Goal: Transaction & Acquisition: Purchase product/service

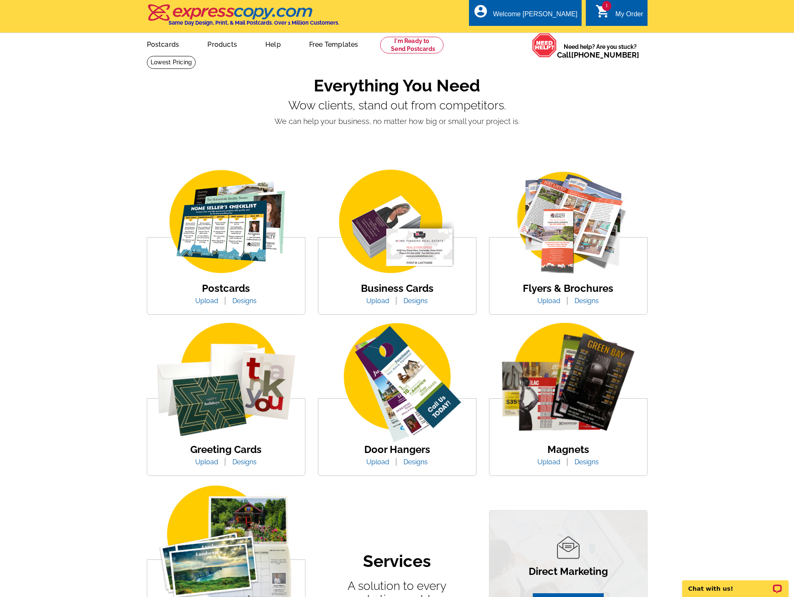
click at [212, 463] on link "Upload" at bounding box center [206, 462] width 35 height 8
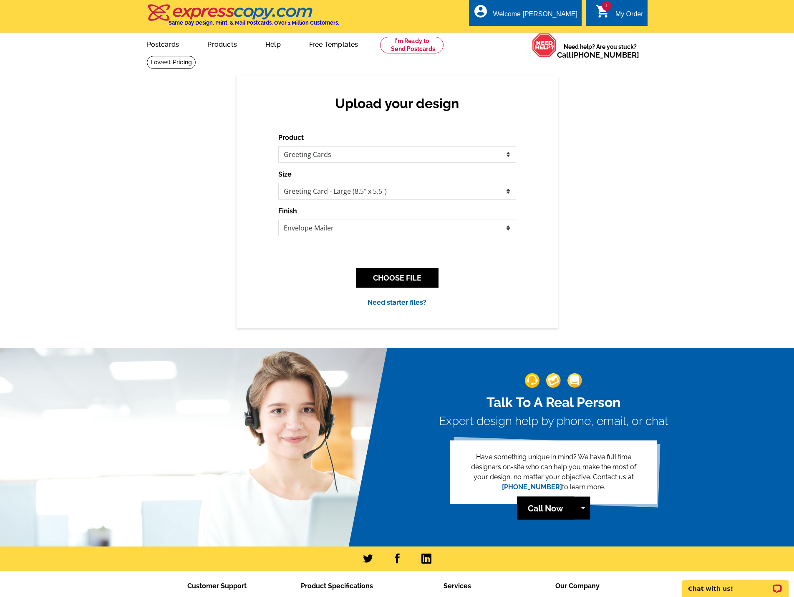
click at [429, 183] on div "Size Greeting Card (4.5" x 6") Greeting Card - Large (8.5" x 5.5")" at bounding box center [397, 184] width 238 height 30
click at [430, 187] on select "Greeting Card (4.5" x 6") Greeting Card - Large (8.5" x 5.5")" at bounding box center [397, 191] width 238 height 17
click at [632, 219] on div "Upload your design Product Please select the type of file... Postcards Business…" at bounding box center [397, 202] width 794 height 252
click at [407, 284] on button "CHOOSE FILE" at bounding box center [397, 278] width 83 height 20
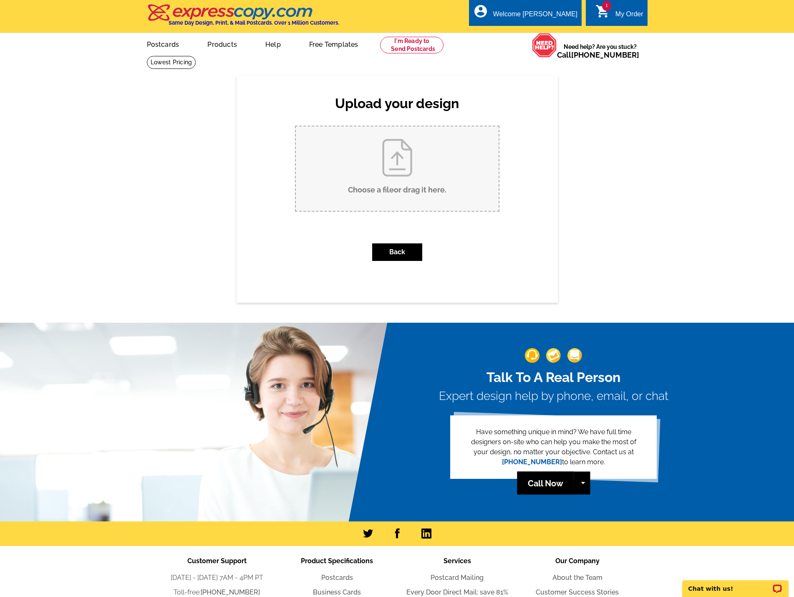
click at [387, 197] on input "Choose a file or drag it here ." at bounding box center [397, 168] width 203 height 84
type input "C:\fakepath\LOD invites.pdf"
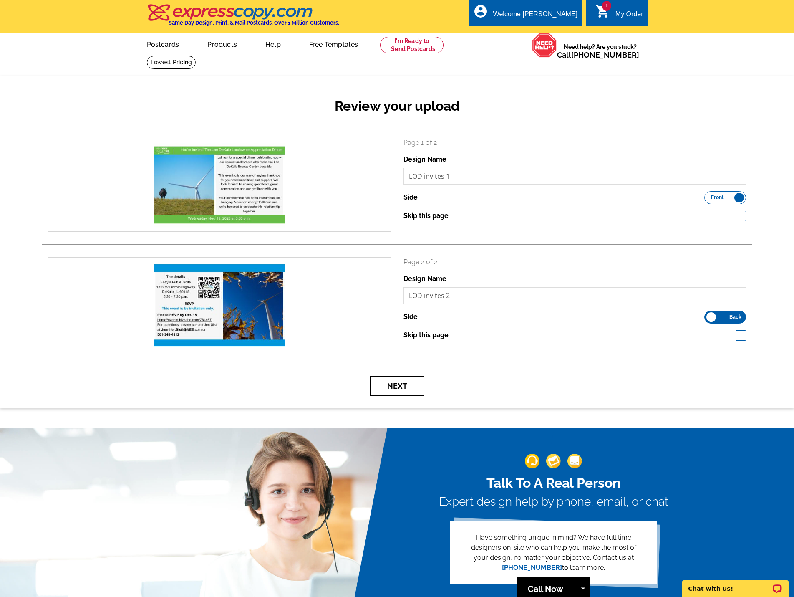
click at [404, 387] on button "Next" at bounding box center [397, 386] width 54 height 20
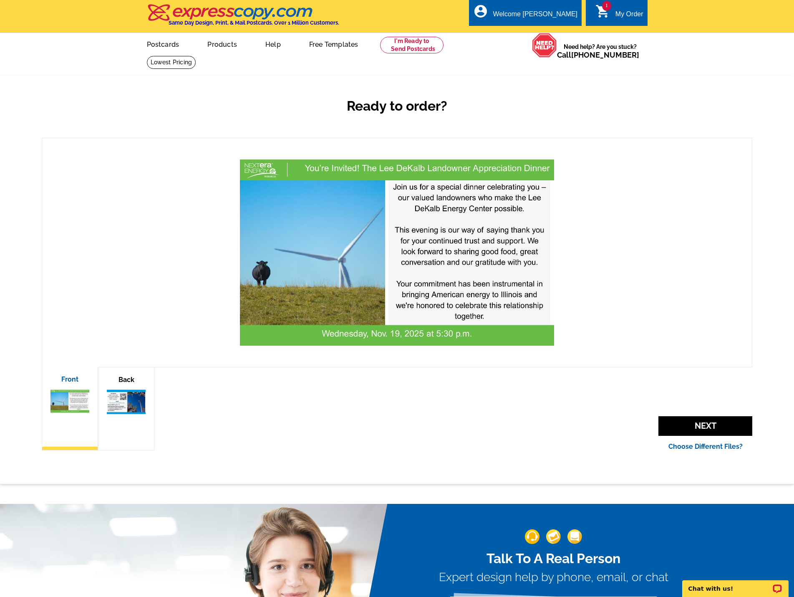
click at [141, 406] on img at bounding box center [126, 402] width 39 height 28
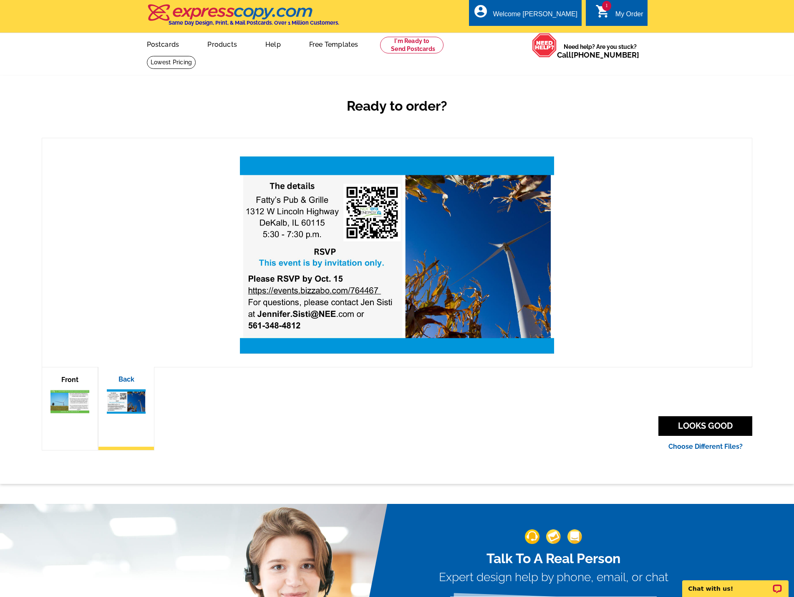
click at [70, 406] on img at bounding box center [70, 402] width 39 height 28
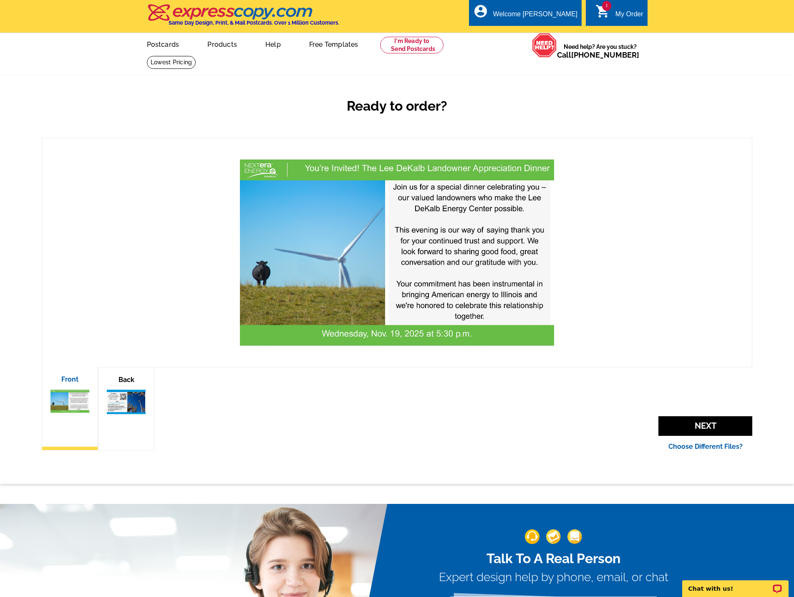
click at [130, 396] on img at bounding box center [126, 402] width 39 height 28
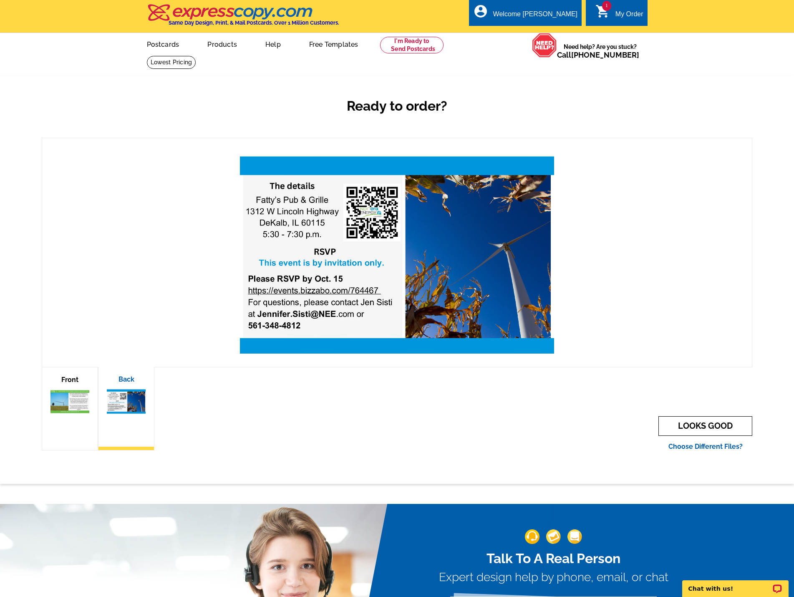
click at [731, 431] on link "LOOKS GOOD" at bounding box center [706, 426] width 94 height 20
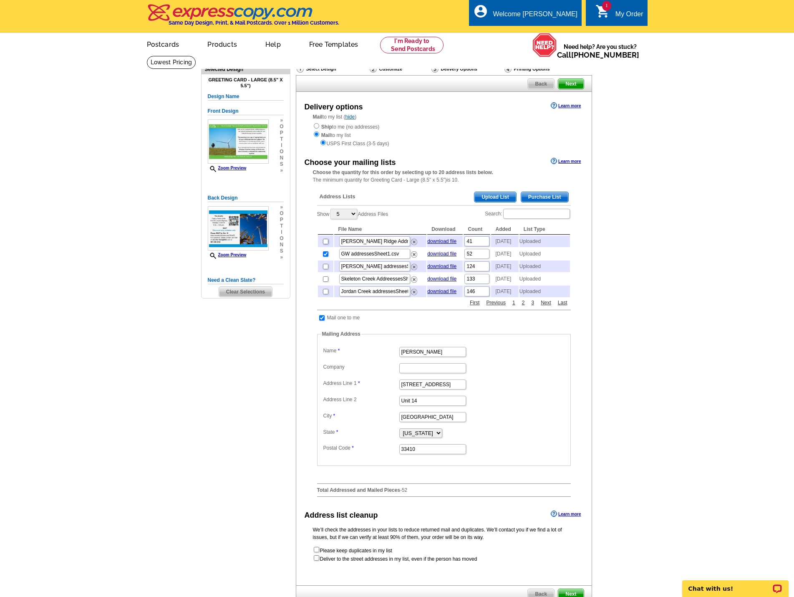
click at [327, 242] on input "checkbox" at bounding box center [325, 241] width 5 height 5
checkbox input "true"
click at [327, 257] on input "checkbox" at bounding box center [325, 253] width 5 height 5
checkbox input "false"
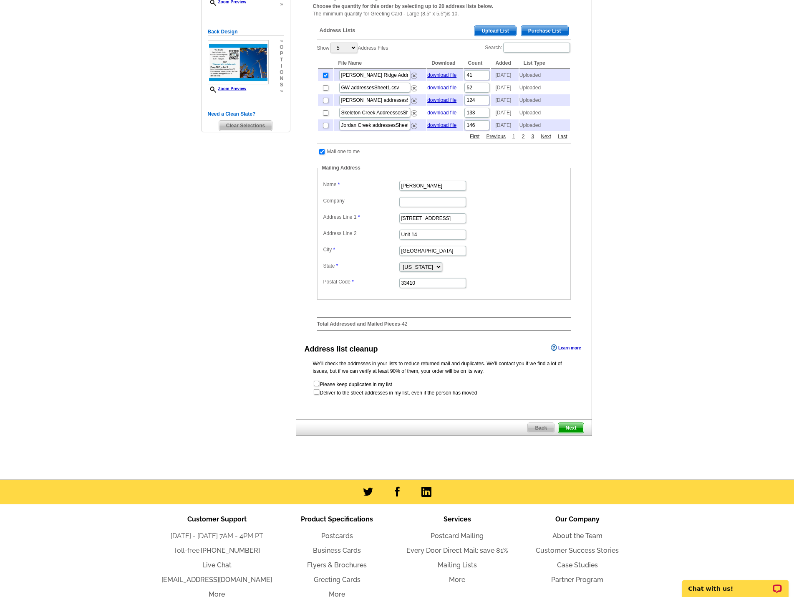
scroll to position [167, 0]
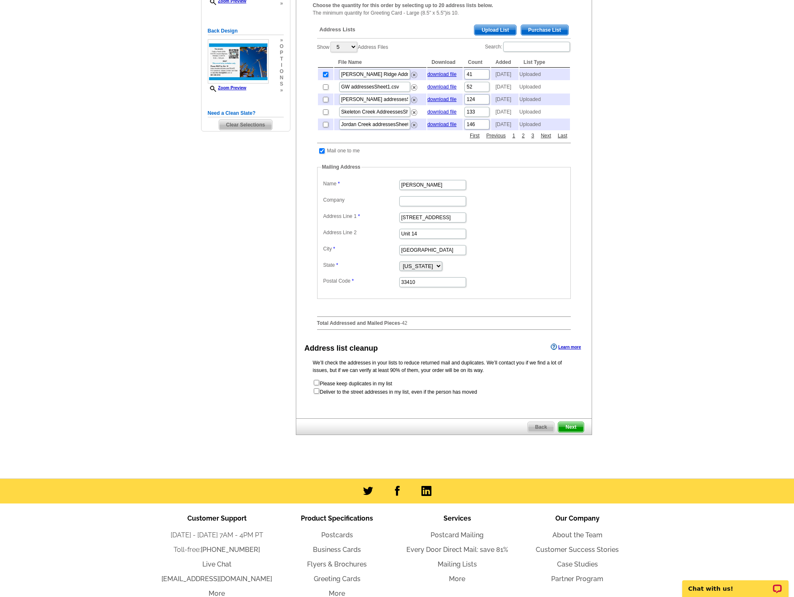
click at [578, 432] on span "Next" at bounding box center [571, 427] width 25 height 10
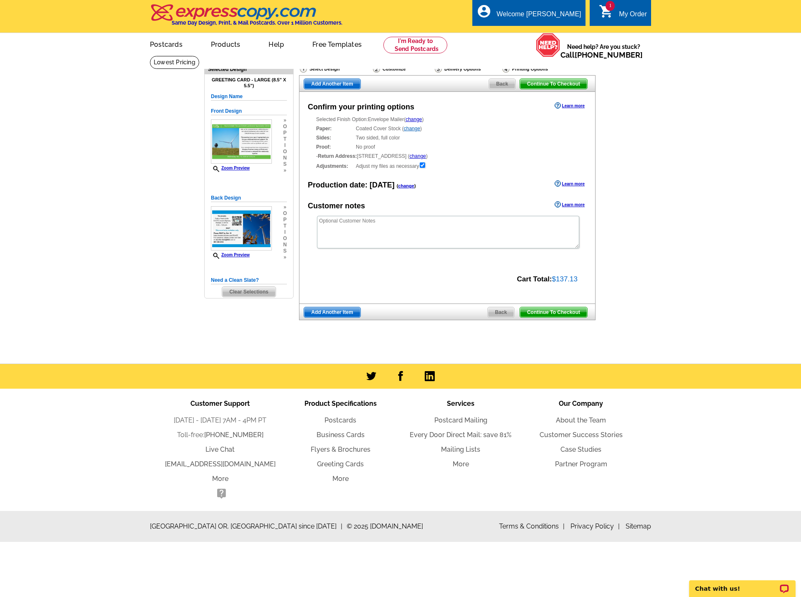
click at [567, 311] on span "Continue To Checkout" at bounding box center [553, 312] width 67 height 10
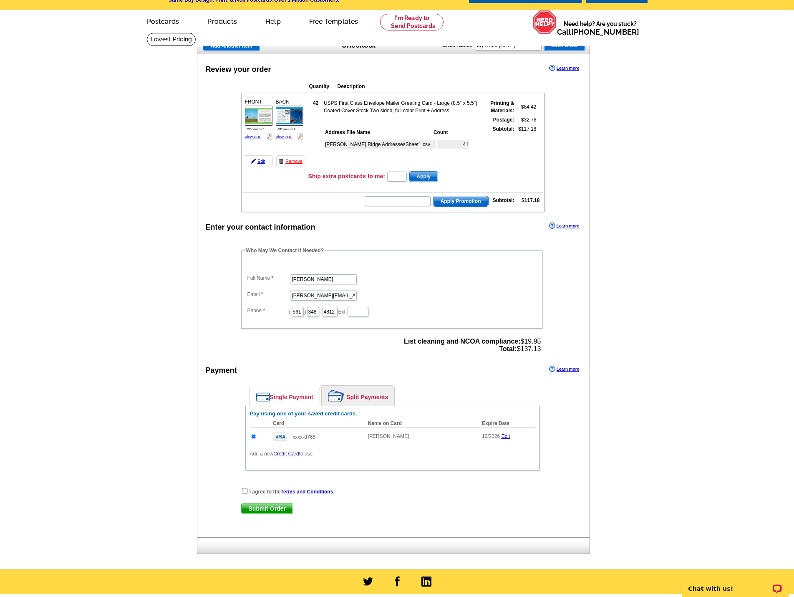
scroll to position [42, 0]
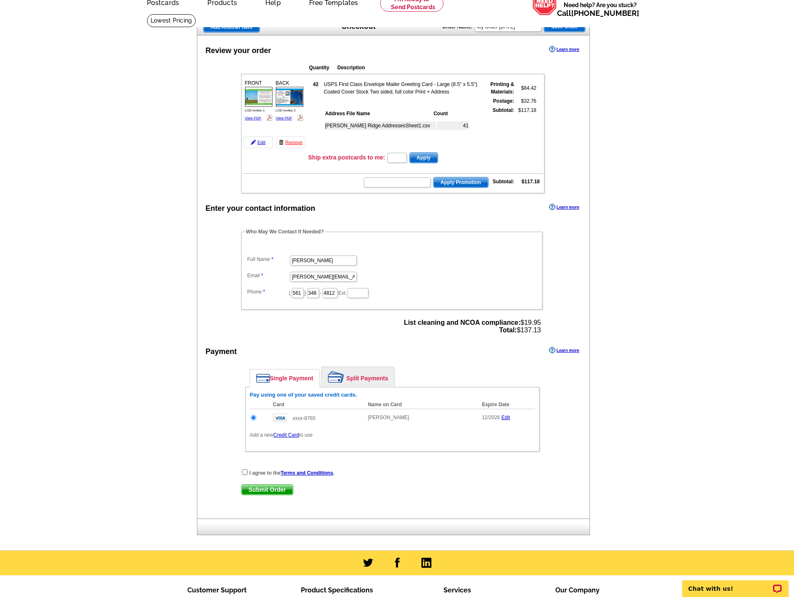
click at [248, 473] on div "I agree to the Terms and Conditions ." at bounding box center [392, 472] width 303 height 8
click at [244, 476] on div "I agree to the Terms and Conditions ." at bounding box center [392, 472] width 303 height 8
click at [243, 473] on input "checkbox" at bounding box center [244, 471] width 5 height 5
checkbox input "true"
drag, startPoint x: 257, startPoint y: 488, endPoint x: 28, endPoint y: 475, distance: 229.1
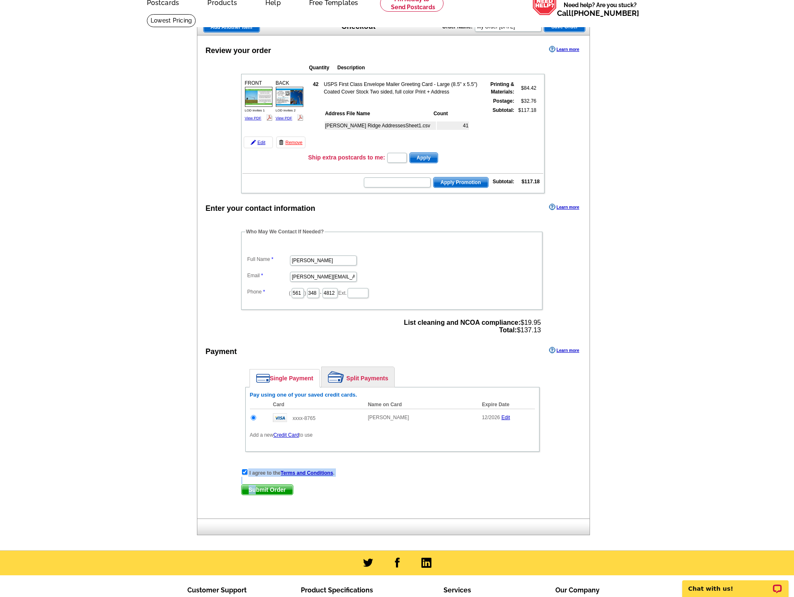
click at [28, 475] on main "Add Another Item Checkout Order Name: My Order 2025-09-22 Save Order Review you…" at bounding box center [397, 282] width 794 height 536
click at [109, 443] on main "Add Another Item Checkout Order Name: My Order 2025-09-22 Save Order Review you…" at bounding box center [397, 282] width 794 height 536
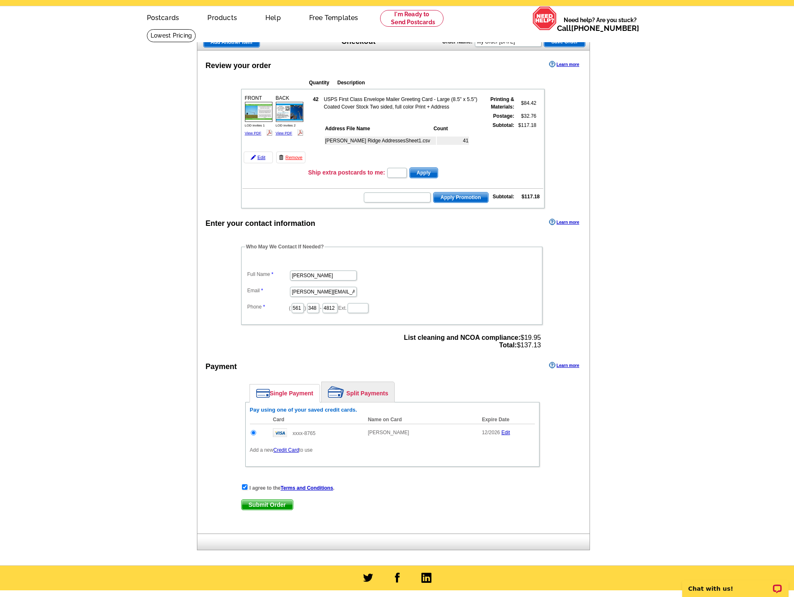
scroll to position [0, 0]
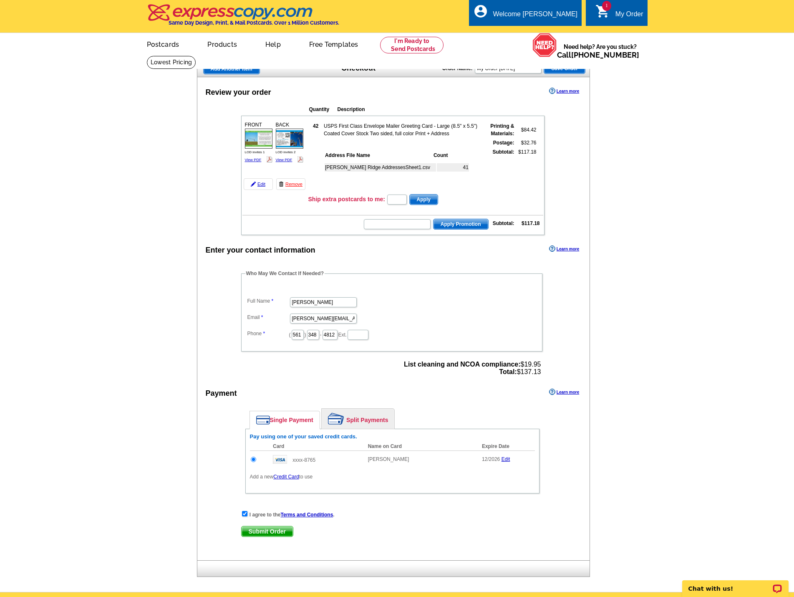
click at [344, 74] on div "Add Another Item Checkout Order Name: My Order 2025-09-22 Save Order" at bounding box center [394, 69] width 394 height 17
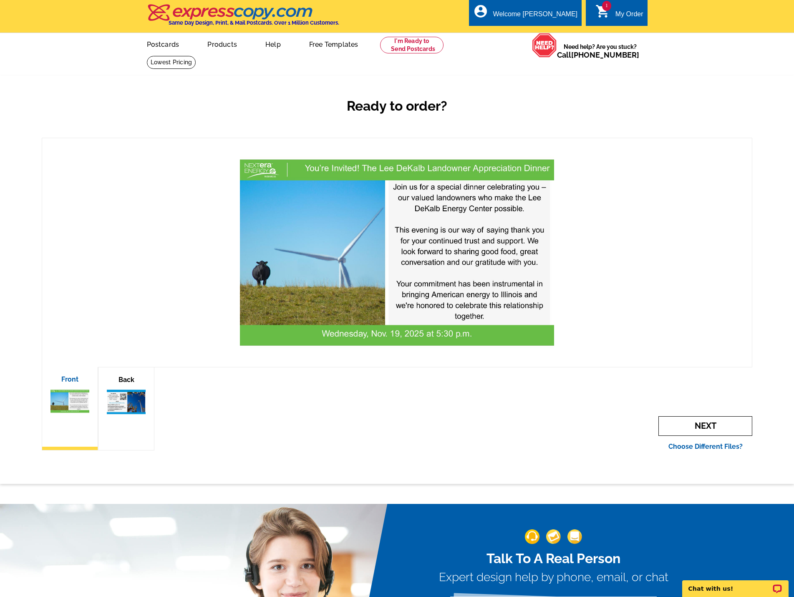
click at [733, 430] on span "Next" at bounding box center [706, 426] width 94 height 20
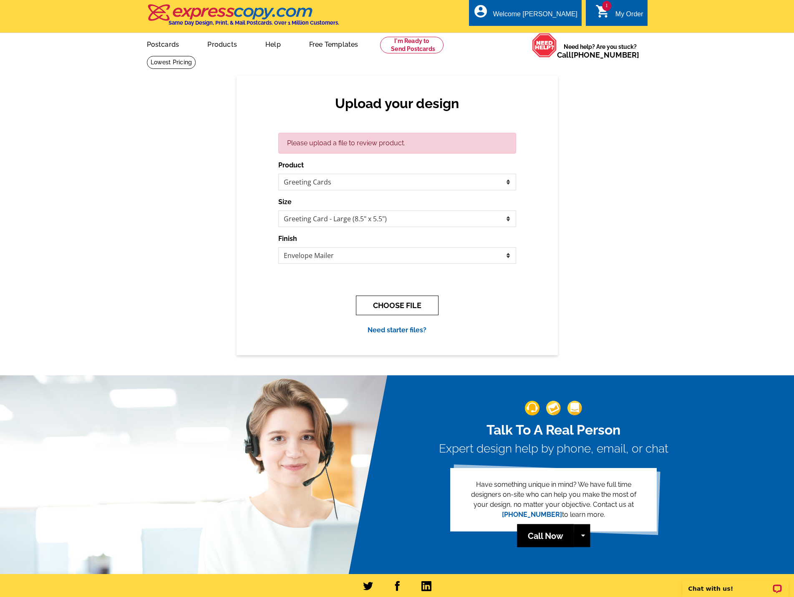
click at [429, 311] on button "CHOOSE FILE" at bounding box center [397, 306] width 83 height 20
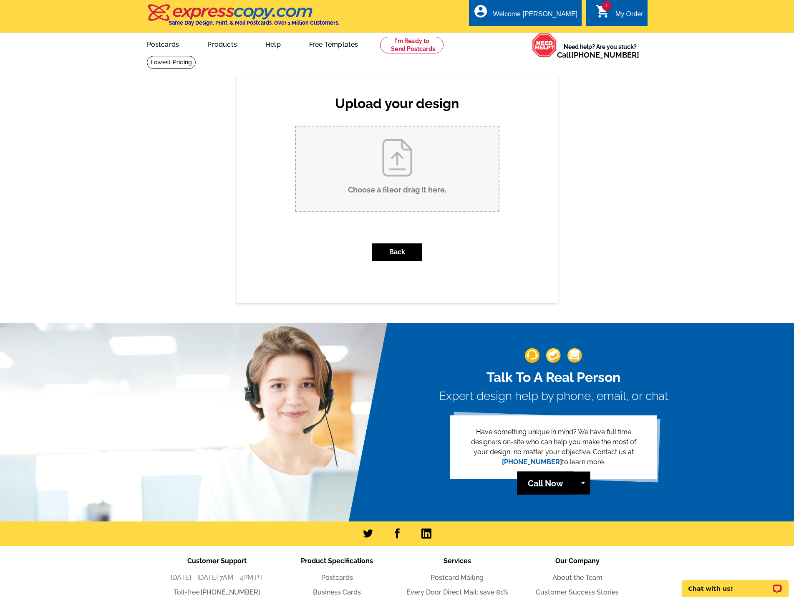
click at [402, 143] on input "Choose a file or drag it here ." at bounding box center [397, 168] width 203 height 84
type input "C:\fakepath\LOD invites.pdf"
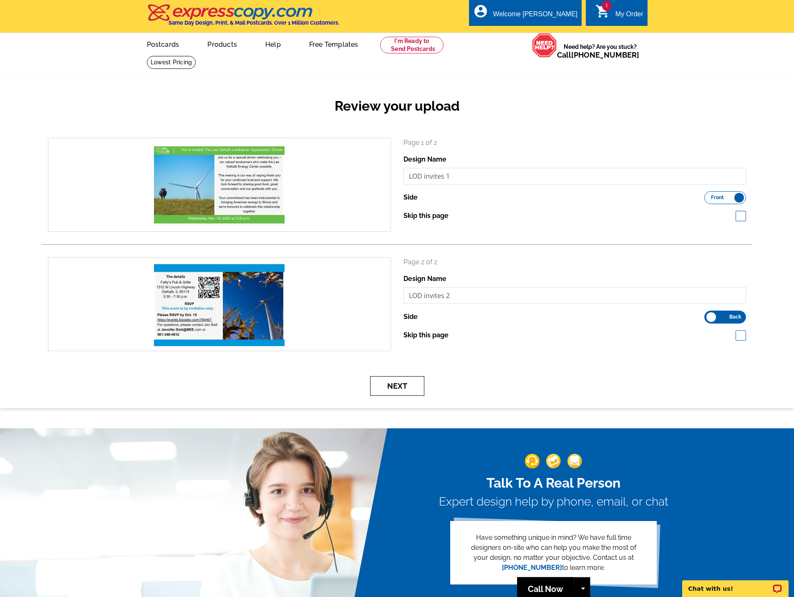
click at [400, 380] on button "Next" at bounding box center [397, 386] width 54 height 20
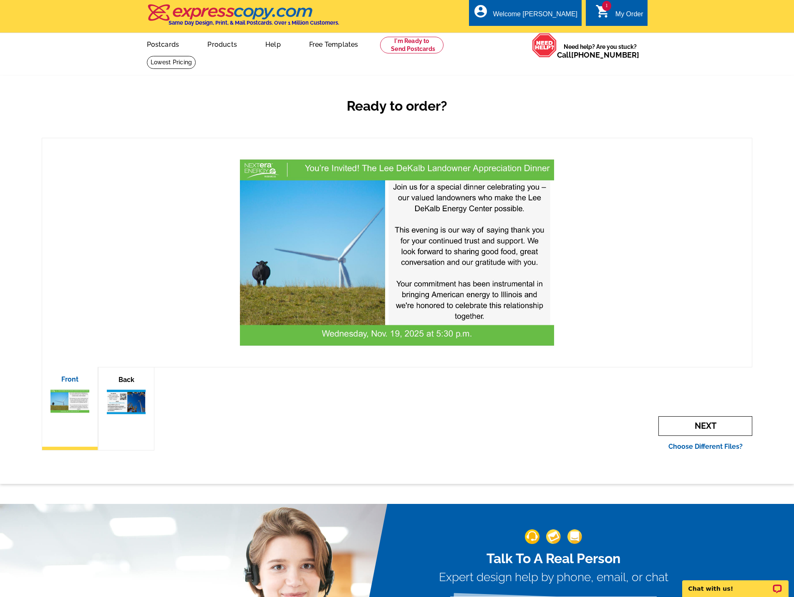
click at [694, 423] on span "Next" at bounding box center [706, 426] width 94 height 20
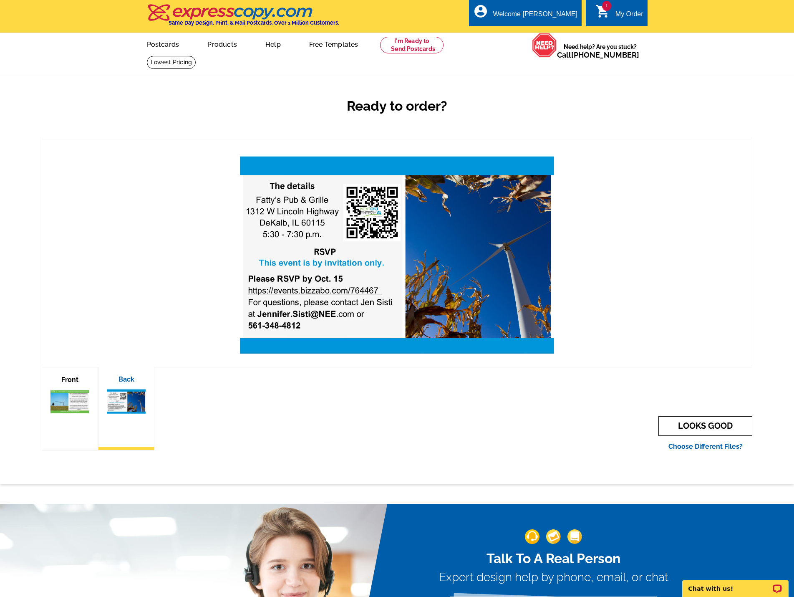
click at [694, 423] on link "LOOKS GOOD" at bounding box center [706, 426] width 94 height 20
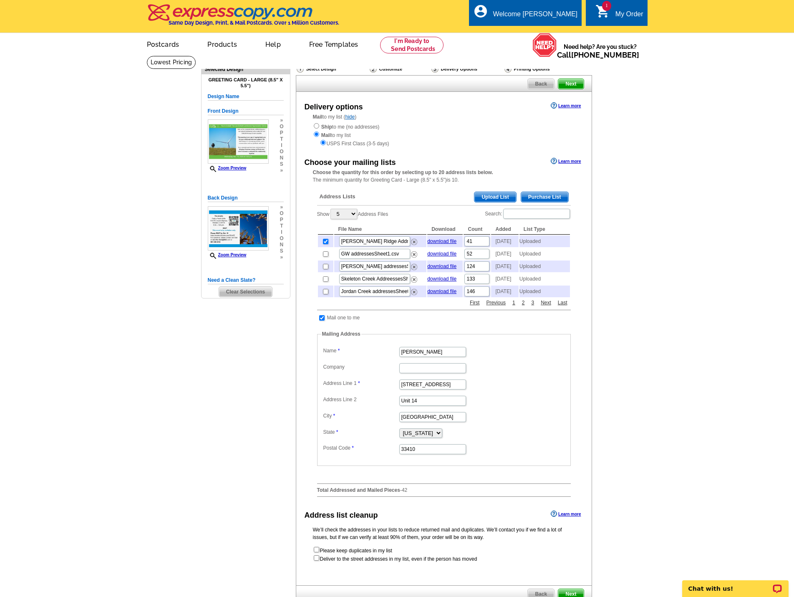
click at [496, 199] on span "Upload List" at bounding box center [495, 197] width 41 height 10
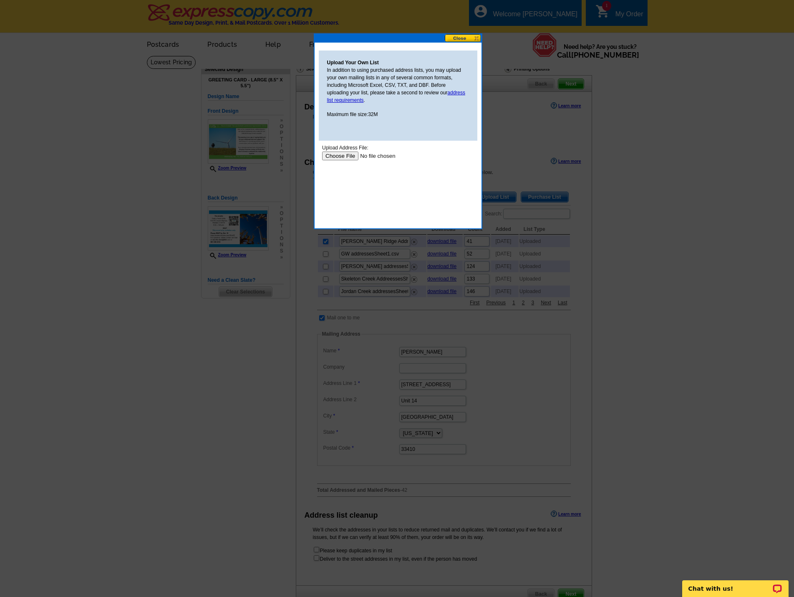
click at [350, 152] on input "file" at bounding box center [375, 156] width 106 height 9
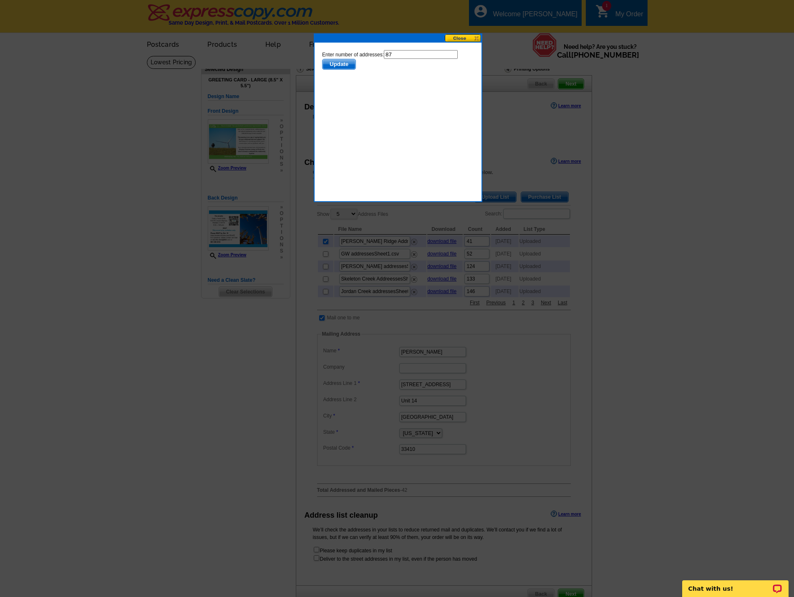
click at [398, 56] on input "87" at bounding box center [421, 54] width 74 height 9
click at [341, 63] on span "Update" at bounding box center [338, 64] width 33 height 10
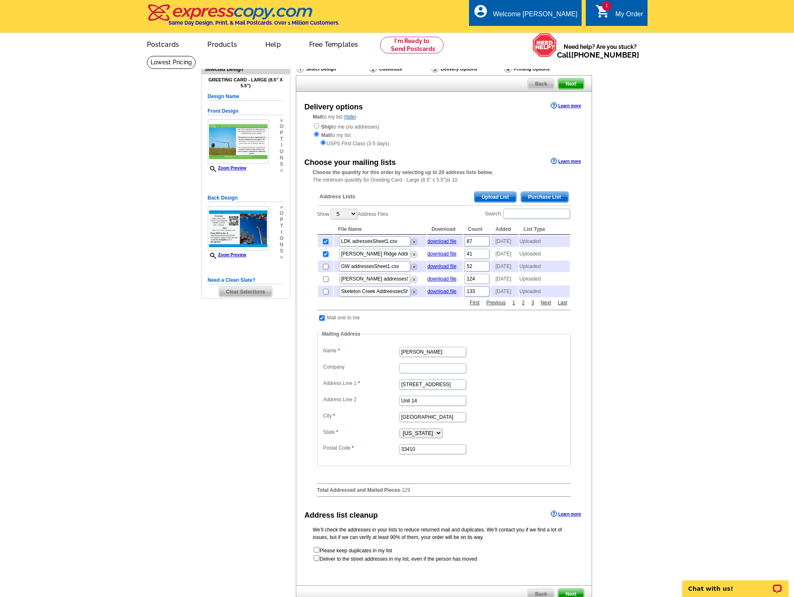
click at [327, 257] on input "checkbox" at bounding box center [325, 253] width 5 height 5
checkbox input "false"
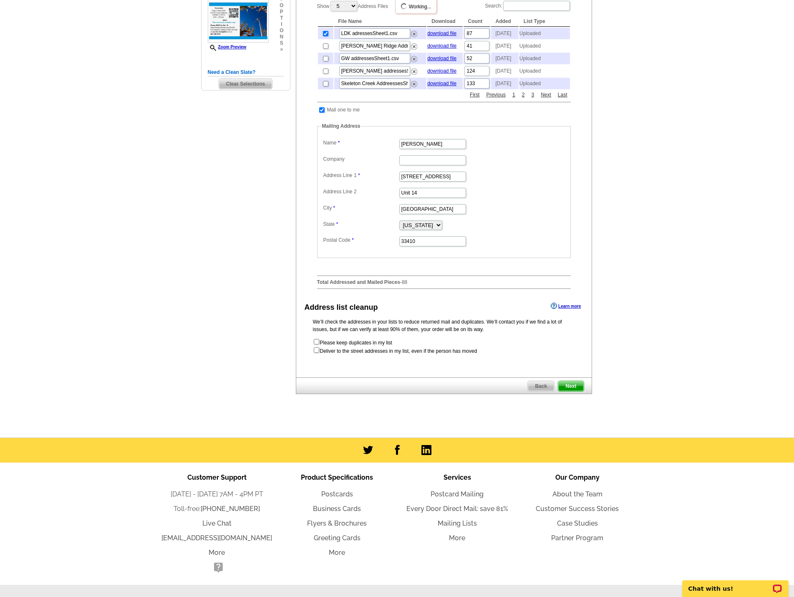
scroll to position [209, 0]
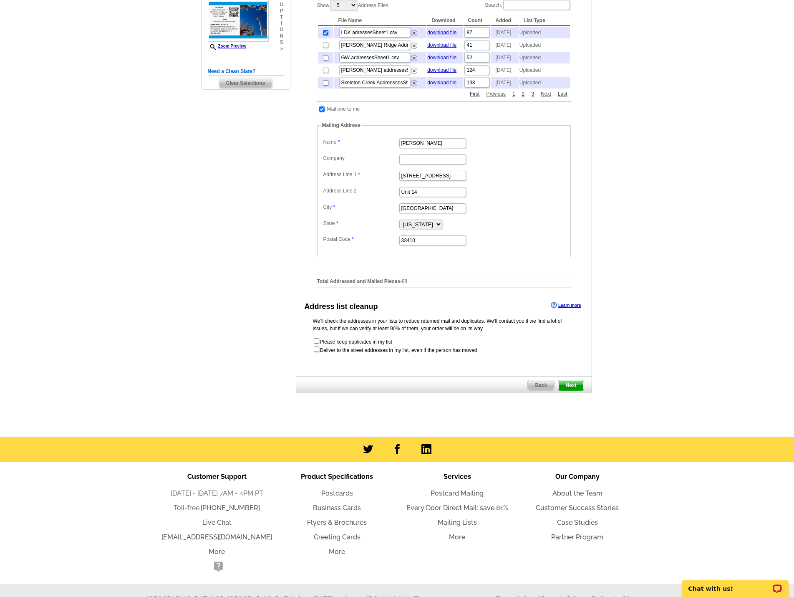
click at [568, 390] on span "Next" at bounding box center [571, 385] width 25 height 10
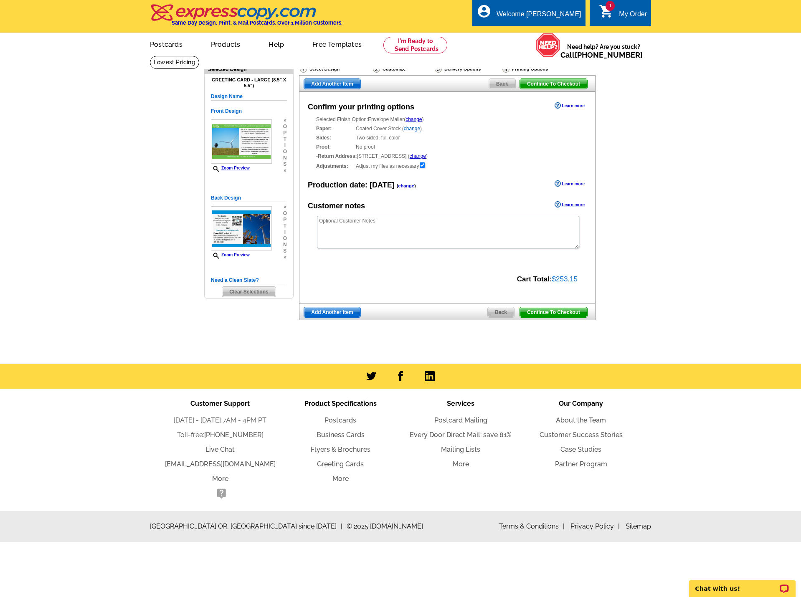
click at [569, 313] on span "Continue To Checkout" at bounding box center [553, 312] width 67 height 10
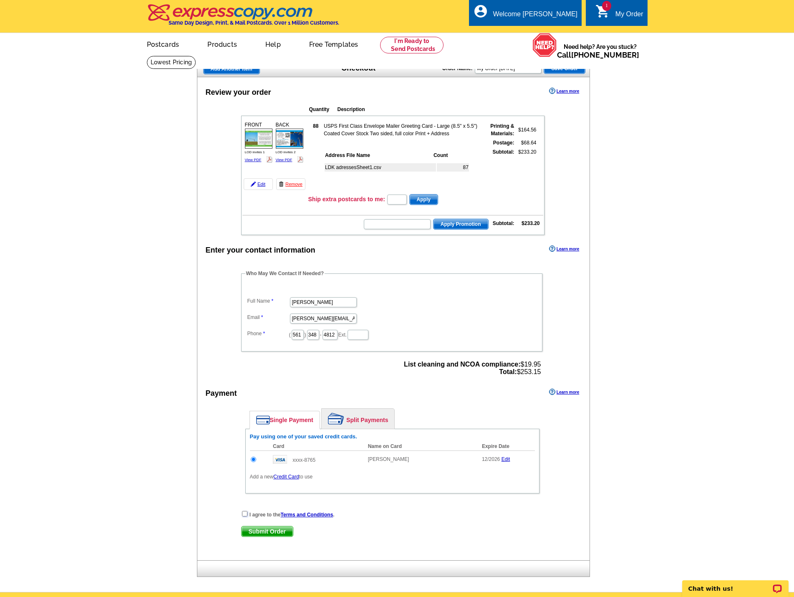
click at [245, 514] on input "checkbox" at bounding box center [244, 513] width 5 height 5
checkbox input "true"
click at [263, 141] on img at bounding box center [259, 139] width 28 height 20
click at [275, 530] on span "Submit Order" at bounding box center [267, 531] width 51 height 10
